Goal: Find specific page/section: Find specific page/section

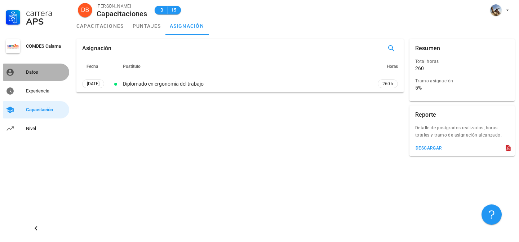
click at [45, 77] on div "Datos" at bounding box center [46, 72] width 40 height 12
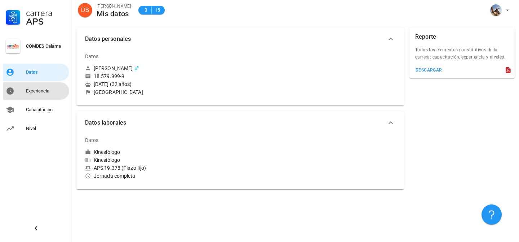
click at [45, 93] on div "Experiencia" at bounding box center [46, 91] width 40 height 6
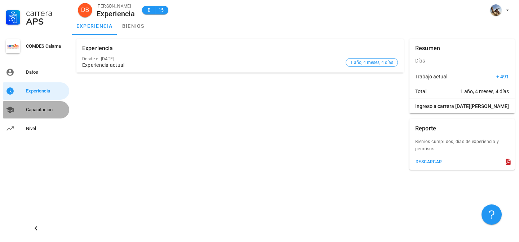
click at [45, 109] on div "Capacitación" at bounding box center [46, 110] width 40 height 6
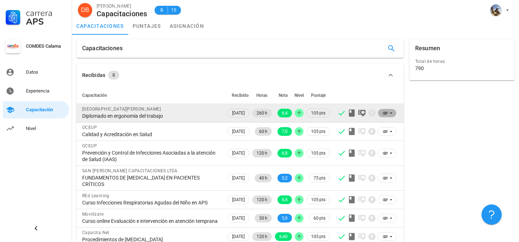
click at [392, 113] on icon at bounding box center [391, 113] width 6 height 6
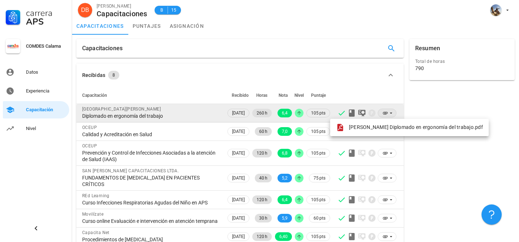
click at [392, 113] on icon at bounding box center [391, 113] width 6 height 6
